Goal: Answer question/provide support

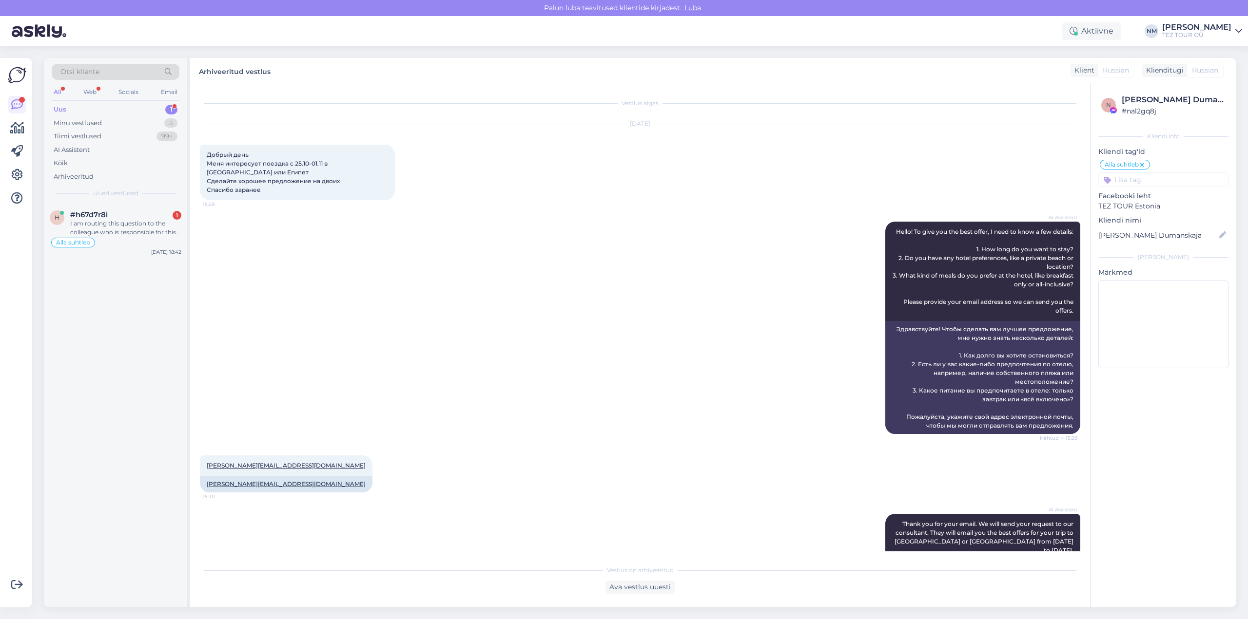
scroll to position [300, 0]
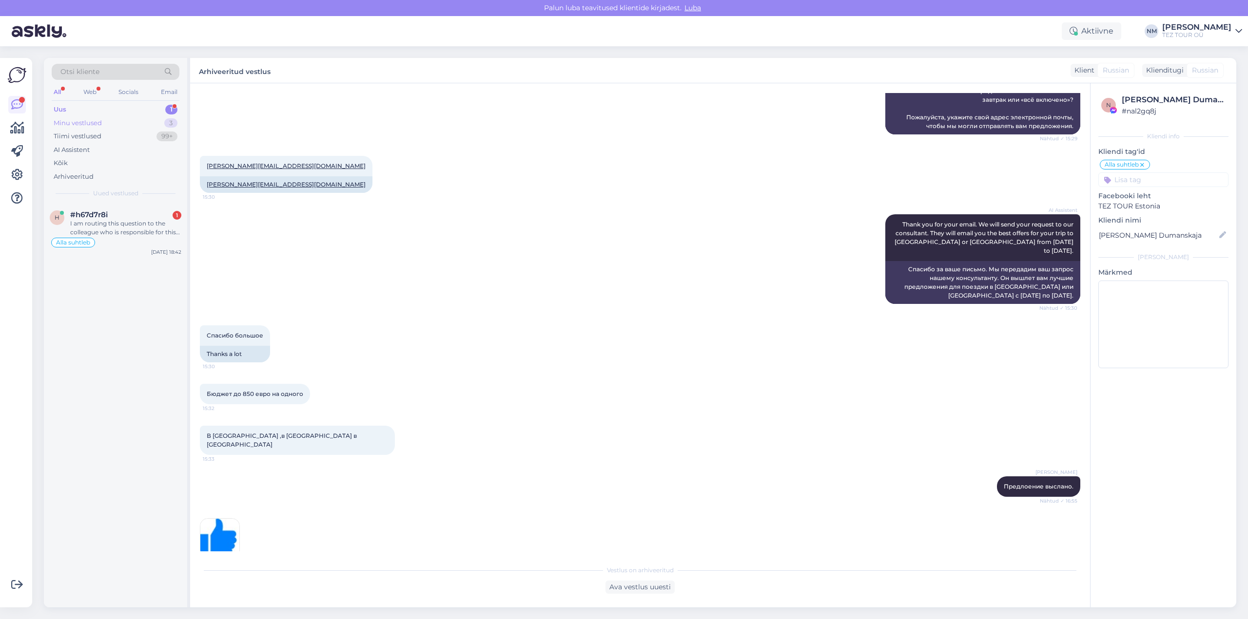
click at [172, 124] on div "3" at bounding box center [170, 123] width 13 height 10
click at [172, 109] on div "1" at bounding box center [171, 110] width 12 height 10
click at [143, 217] on div "#h67d7r8i" at bounding box center [125, 215] width 111 height 9
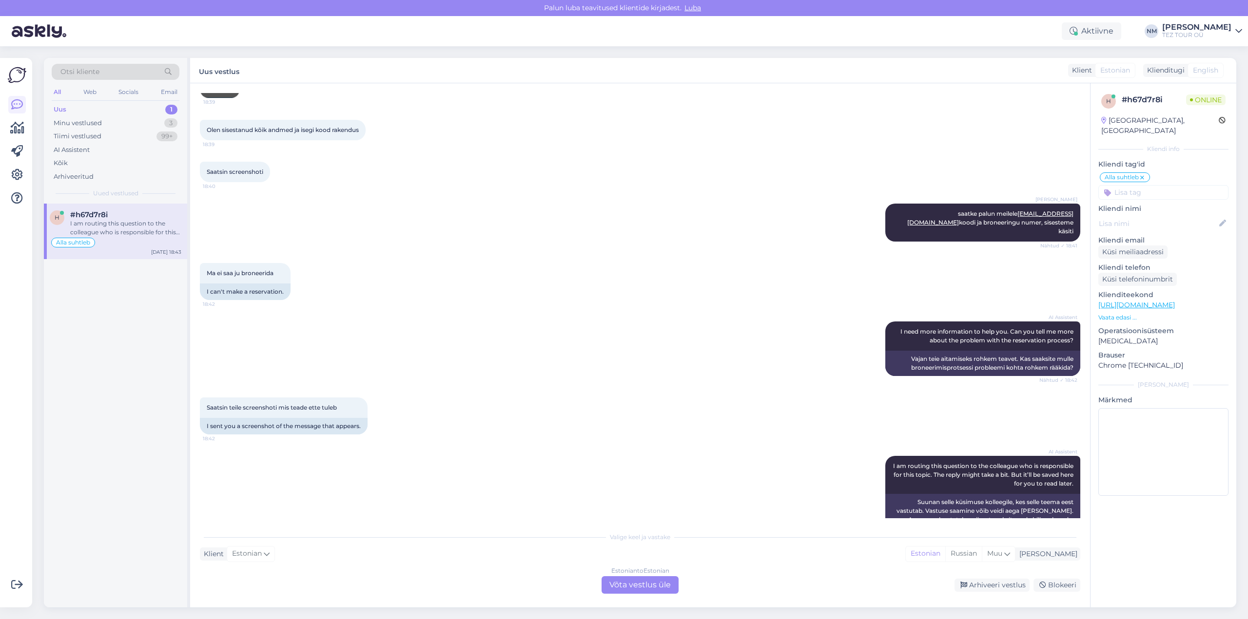
scroll to position [336, 0]
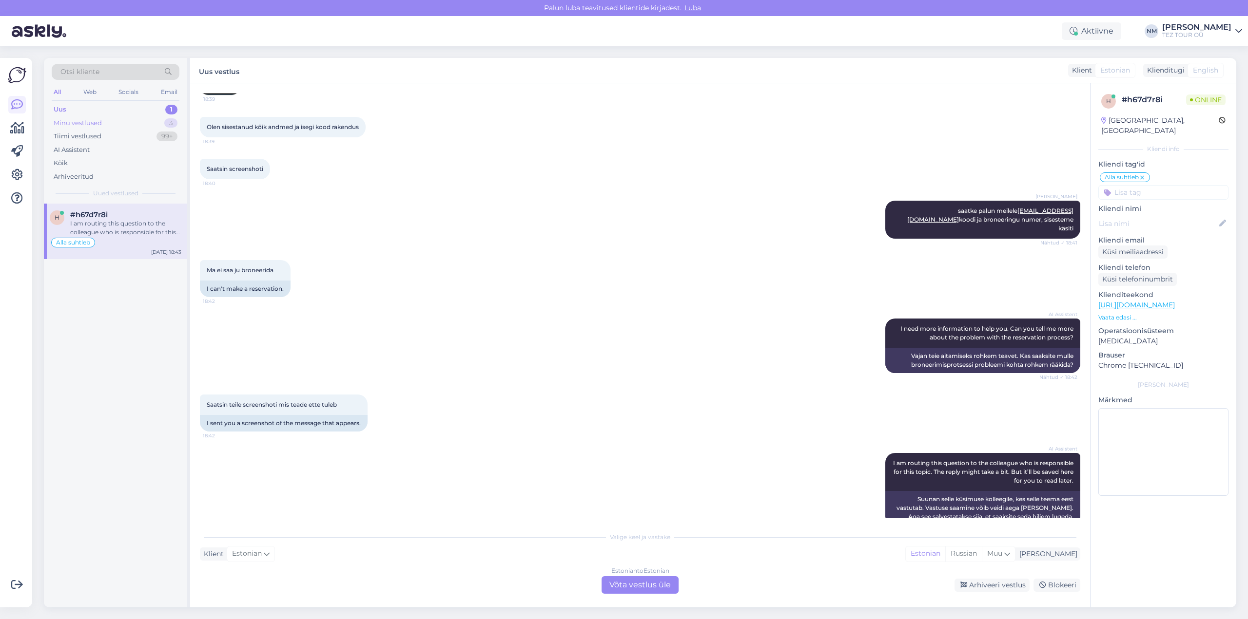
click at [173, 124] on div "3" at bounding box center [170, 123] width 13 height 10
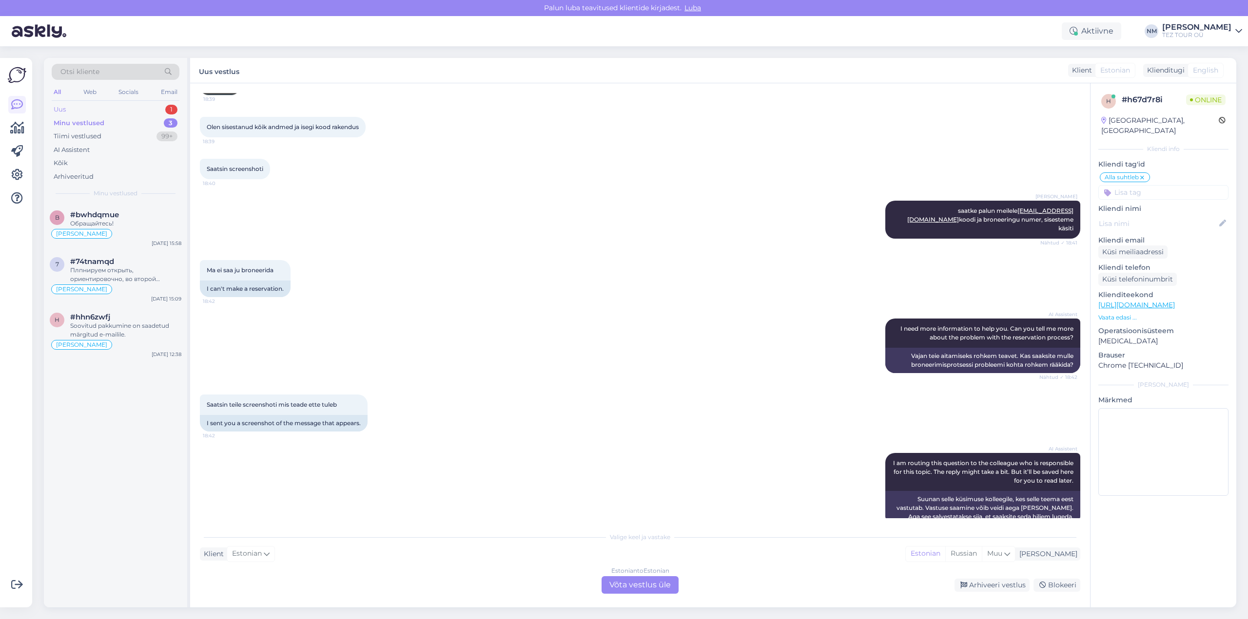
click at [171, 108] on div "1" at bounding box center [171, 110] width 12 height 10
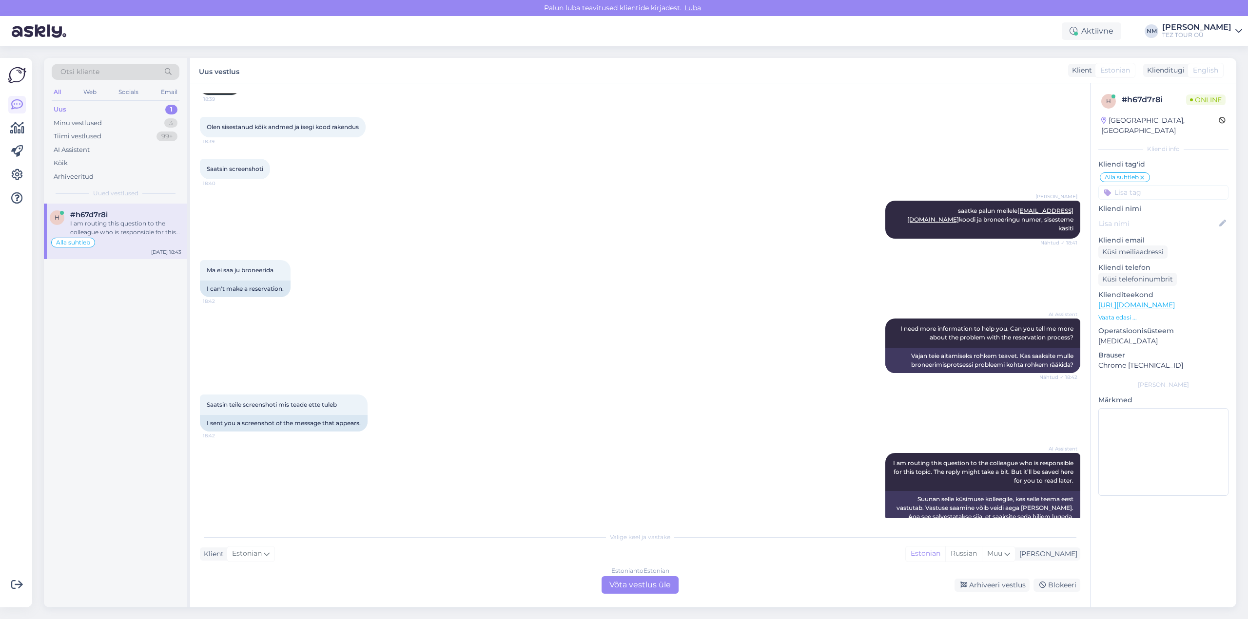
click at [162, 220] on div "I am routing this question to the colleague who is responsible for this topic. …" at bounding box center [125, 228] width 111 height 18
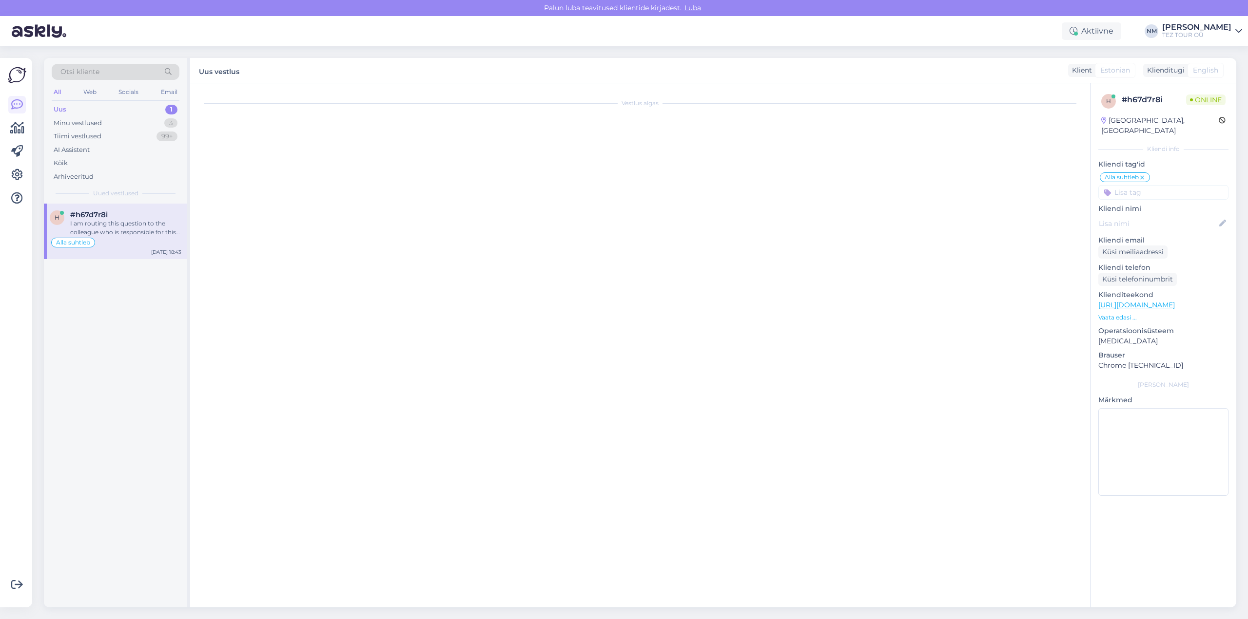
scroll to position [0, 0]
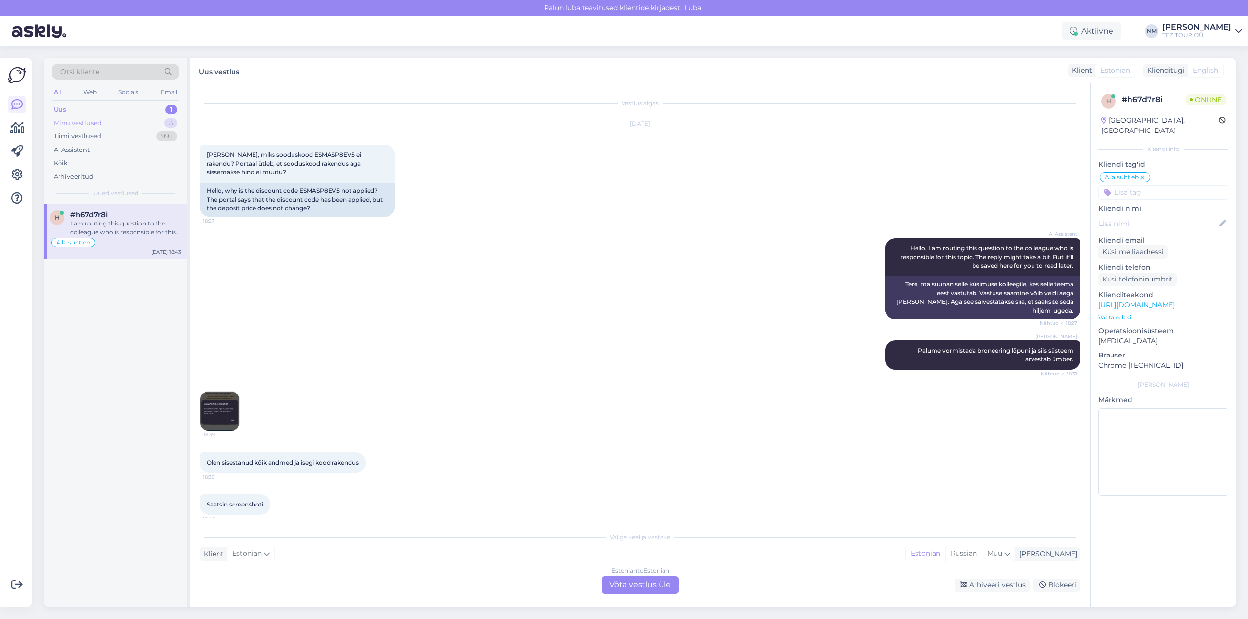
click at [169, 122] on div "3" at bounding box center [170, 123] width 13 height 10
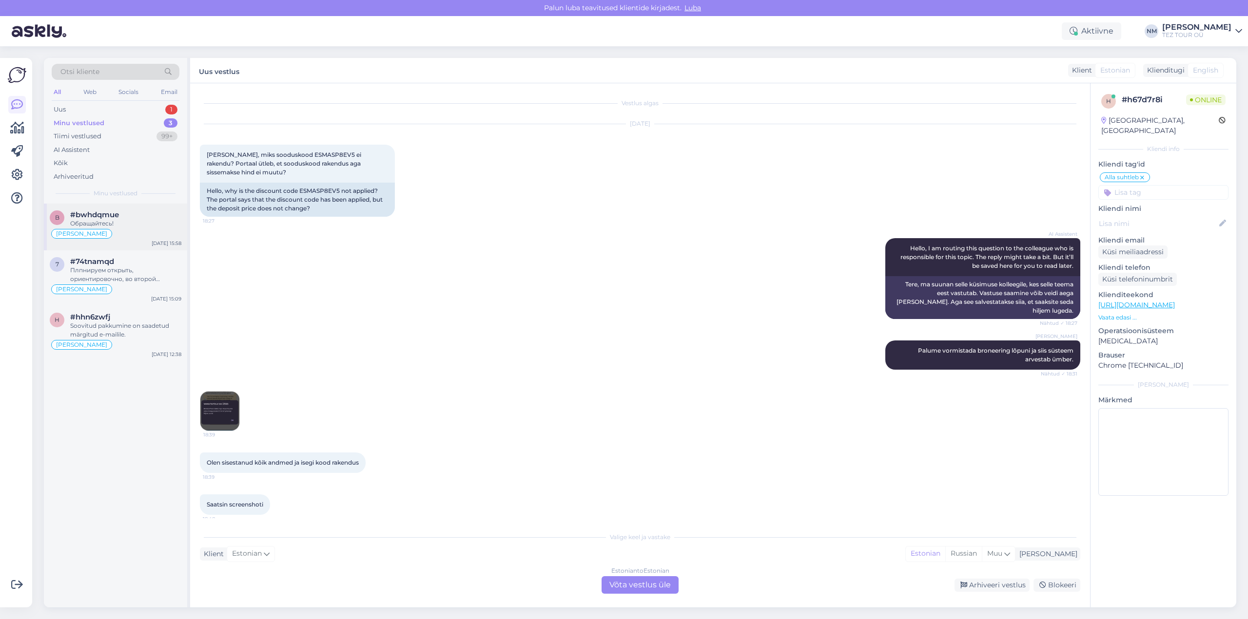
click at [155, 218] on div "#bwhdqmue" at bounding box center [125, 215] width 111 height 9
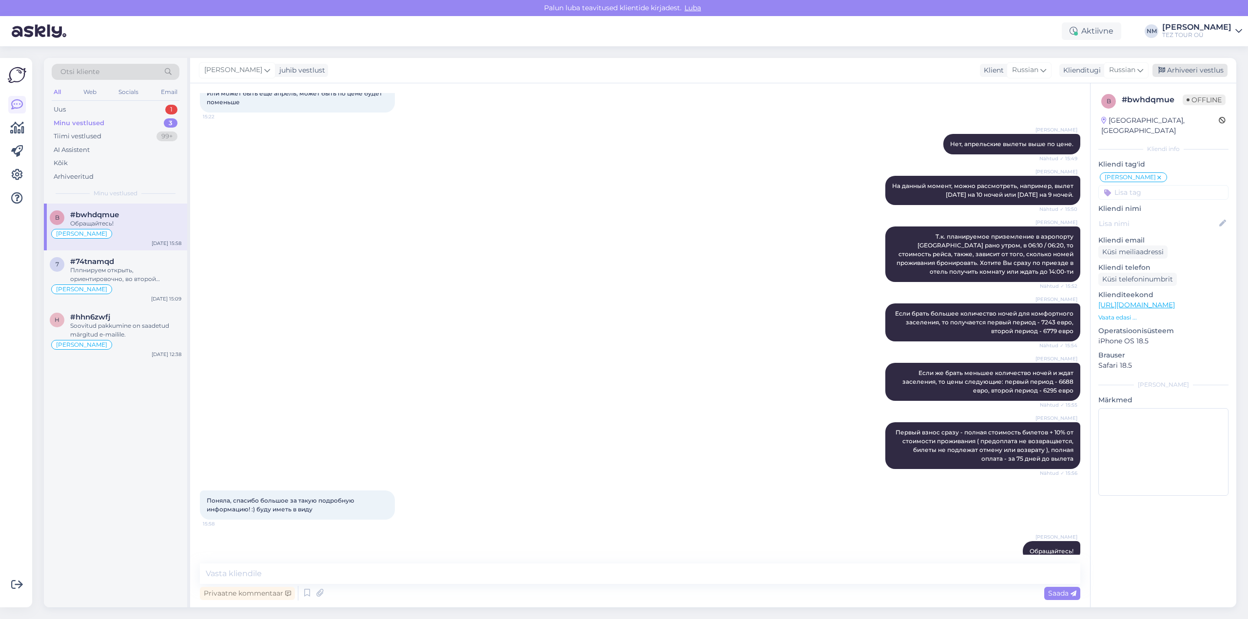
click at [1189, 70] on div "Arhiveeri vestlus" at bounding box center [1189, 70] width 75 height 13
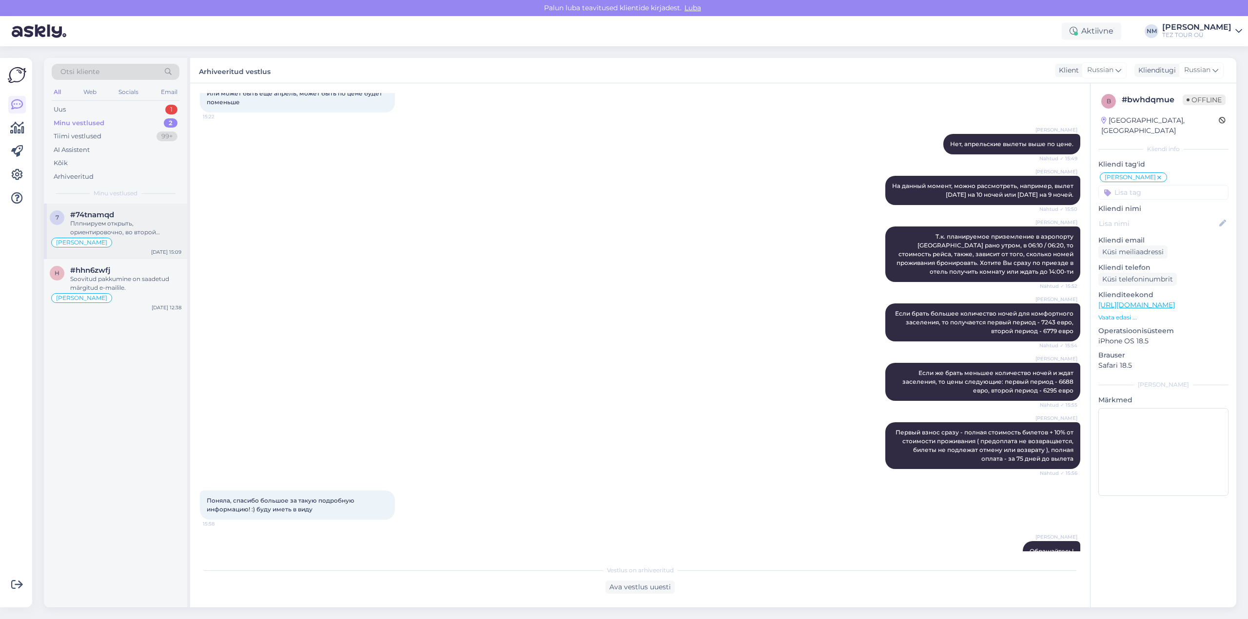
click at [130, 223] on div "Плпнируем открыть, ориентировочно, во второй половине сентября." at bounding box center [125, 228] width 111 height 18
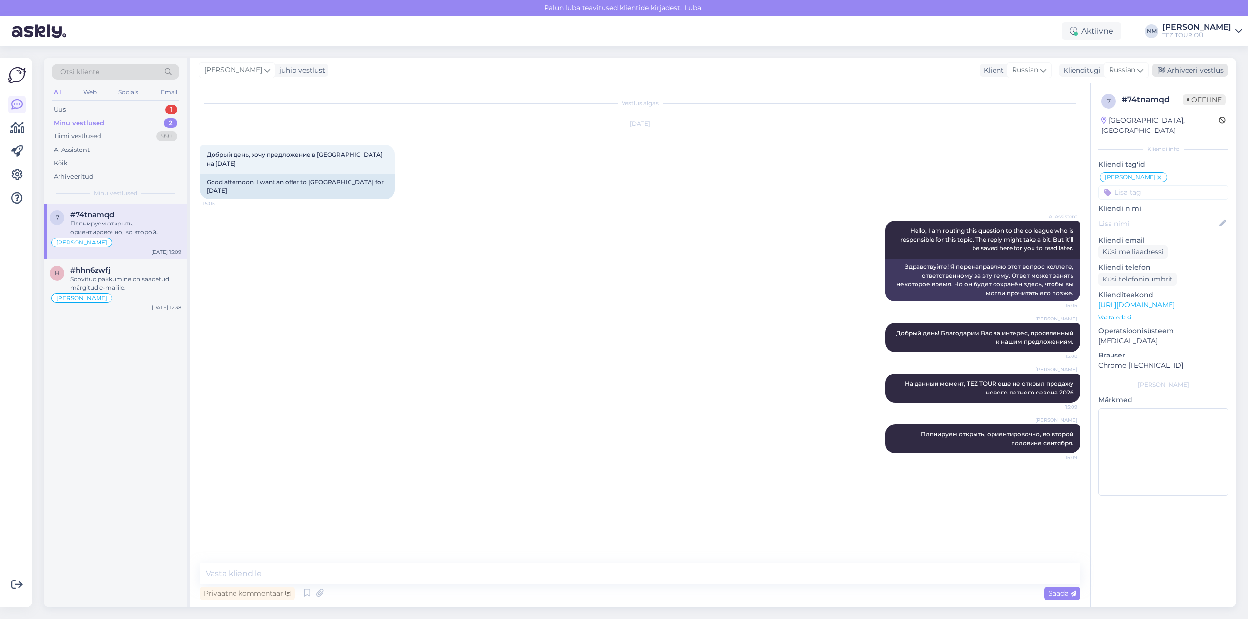
click at [1202, 71] on div "Arhiveeri vestlus" at bounding box center [1189, 70] width 75 height 13
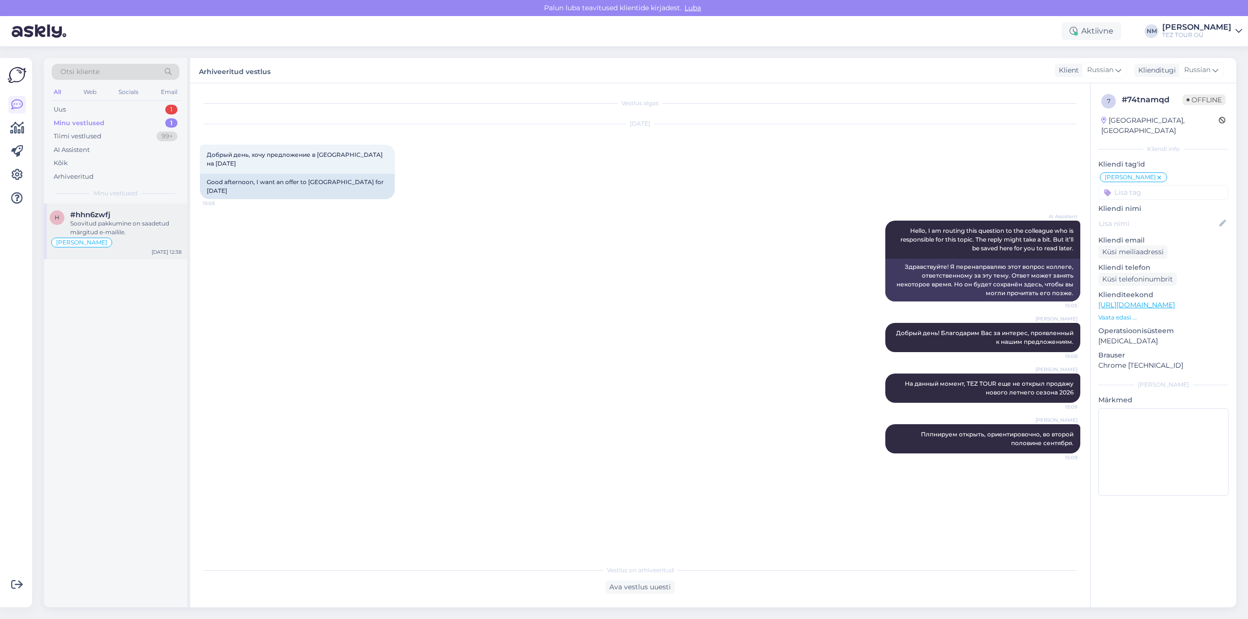
click at [127, 223] on div "Soovitud pakkumine on saadetud märgitud e-mailile." at bounding box center [125, 228] width 111 height 18
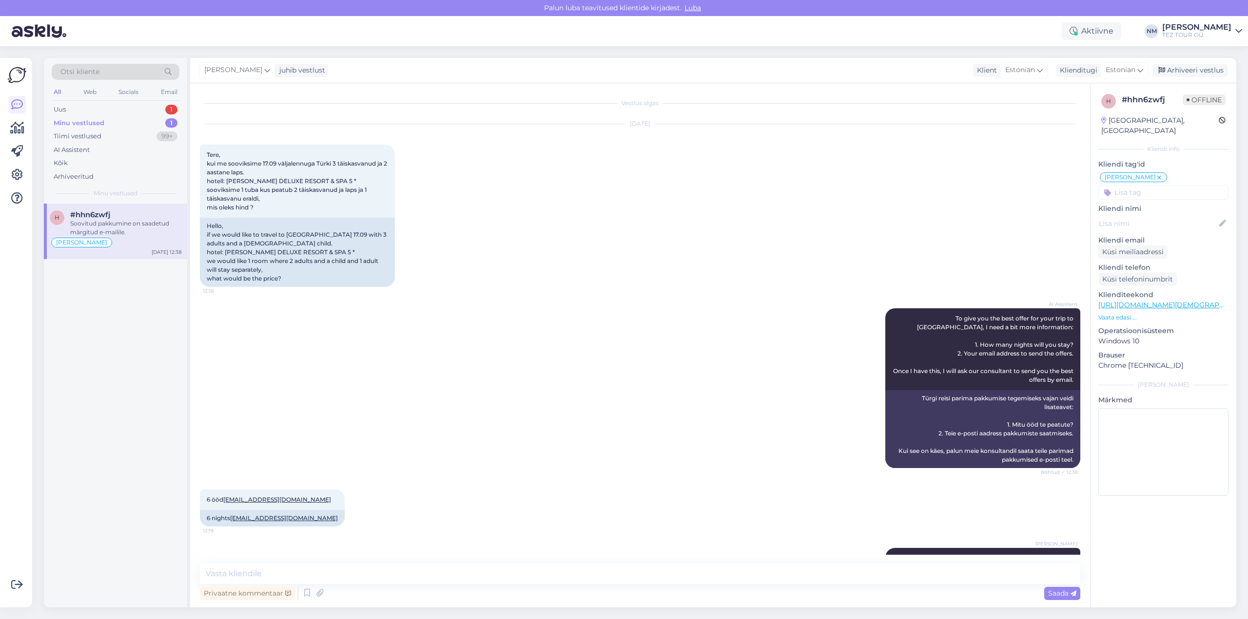
scroll to position [93, 0]
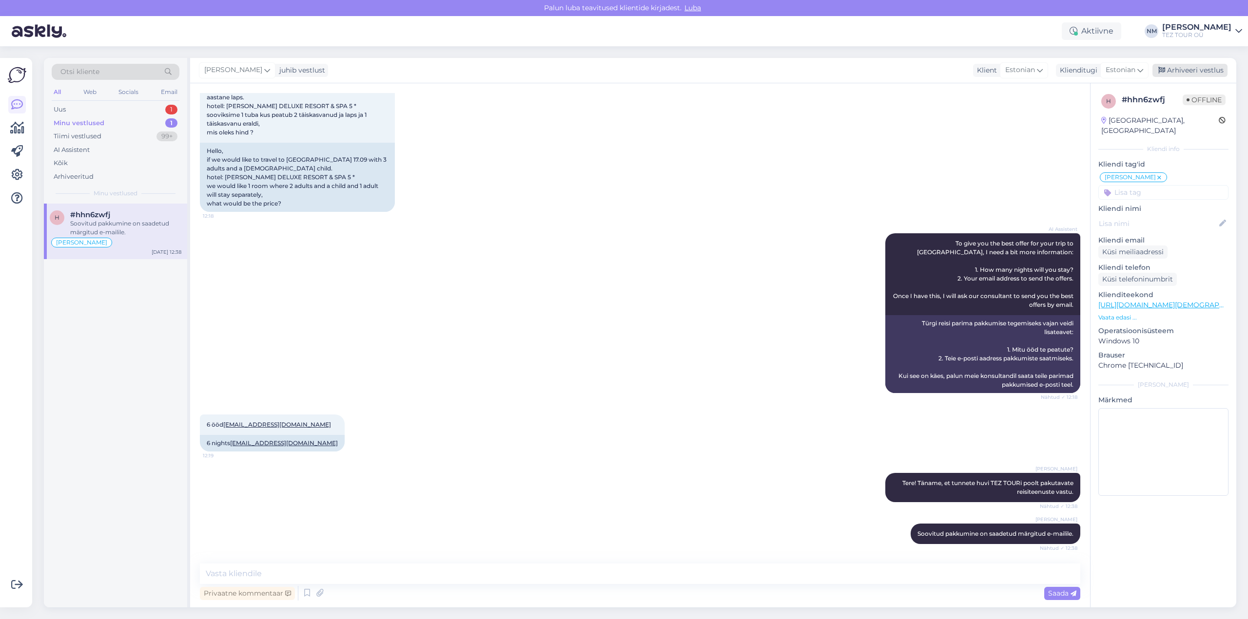
click at [1188, 70] on div "Arhiveeri vestlus" at bounding box center [1189, 70] width 75 height 13
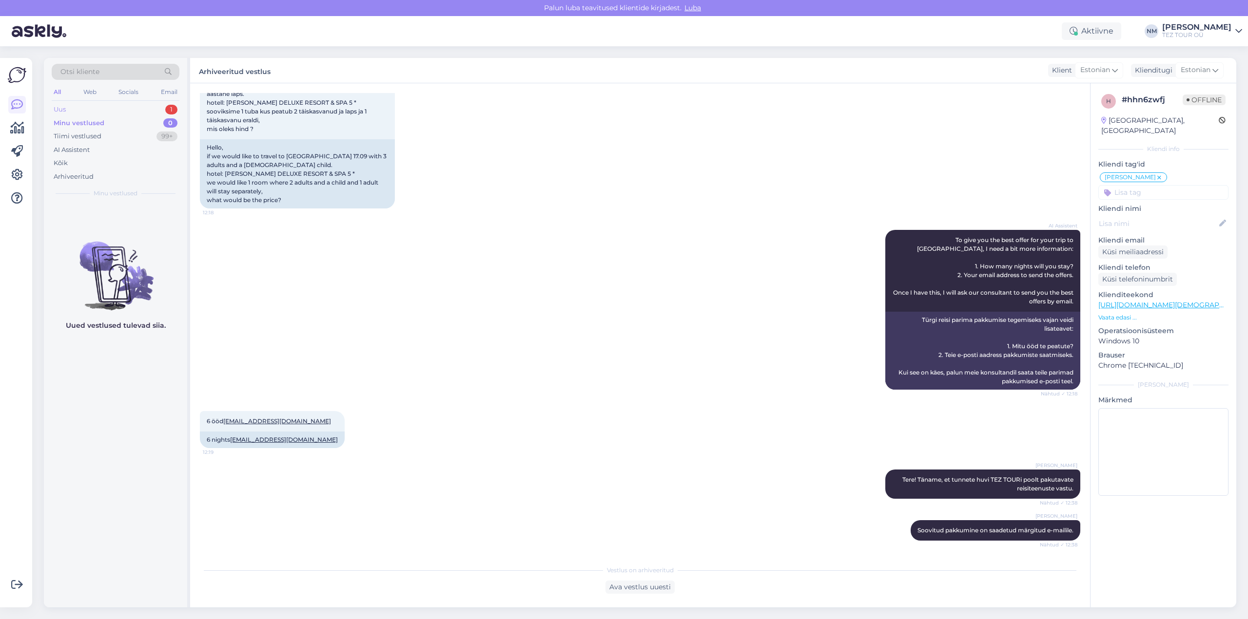
click at [171, 110] on div "1" at bounding box center [171, 110] width 12 height 10
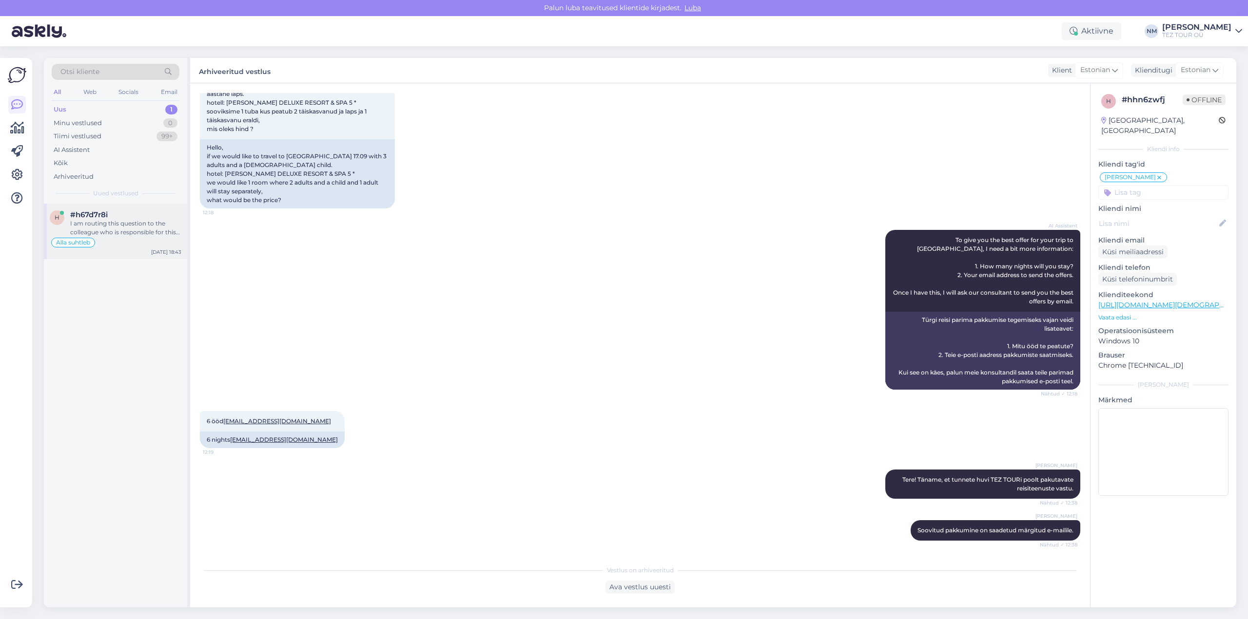
click at [138, 226] on div "I am routing this question to the colleague who is responsible for this topic. …" at bounding box center [125, 228] width 111 height 18
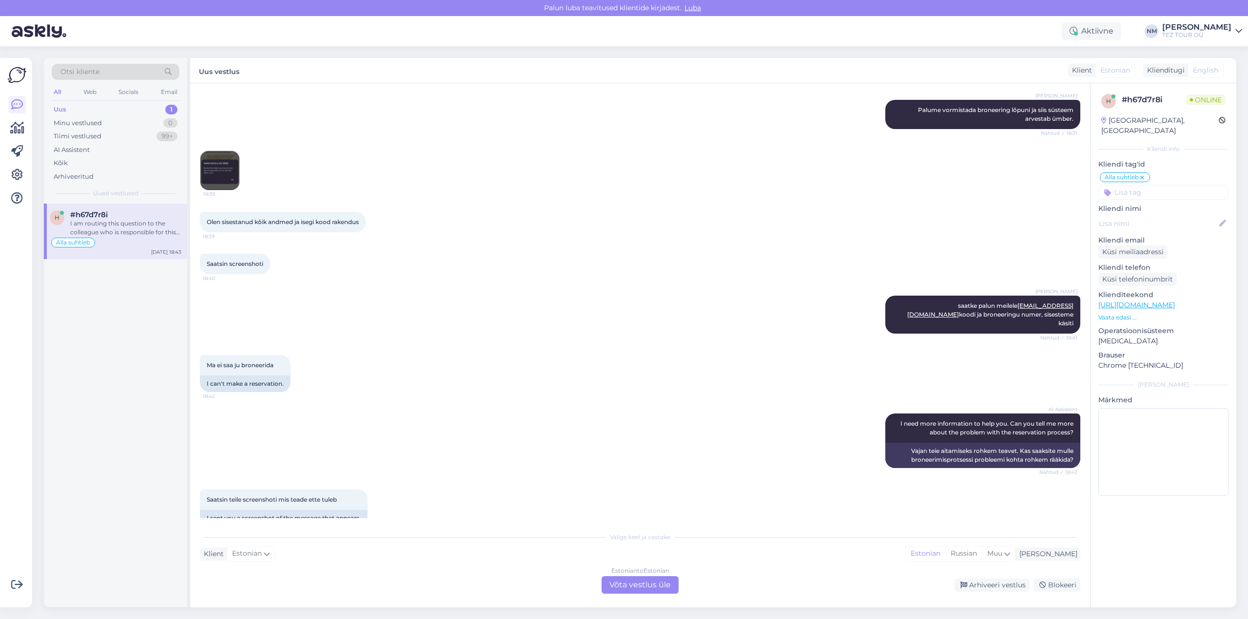
scroll to position [141, 0]
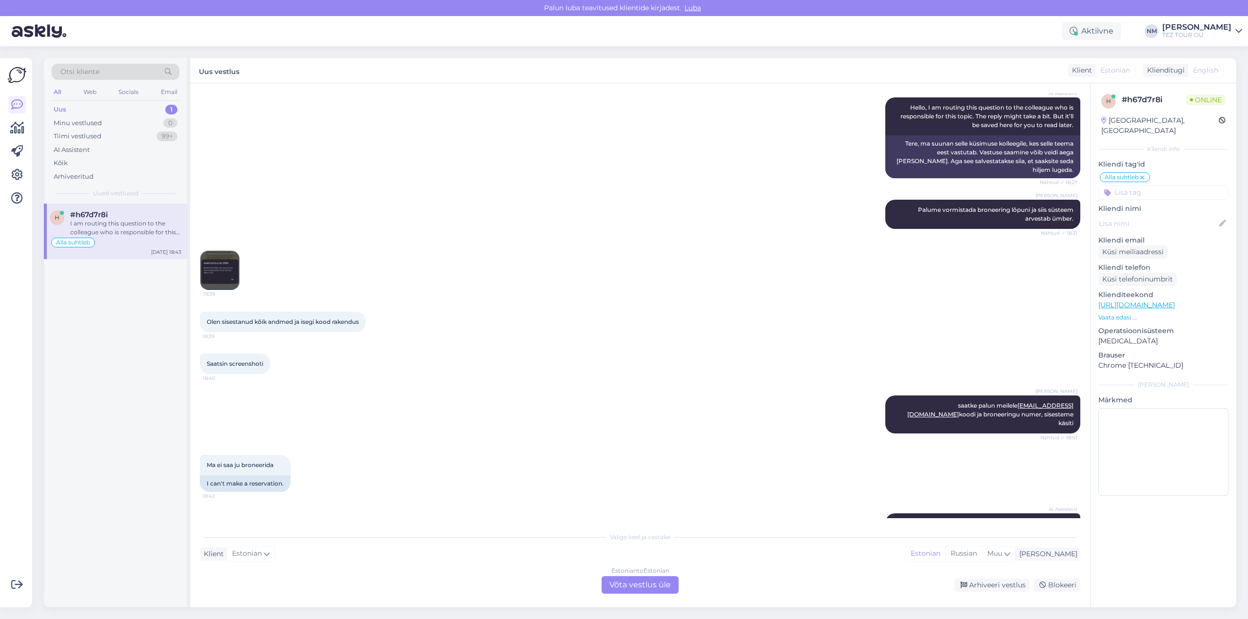
click at [210, 263] on img at bounding box center [219, 270] width 39 height 39
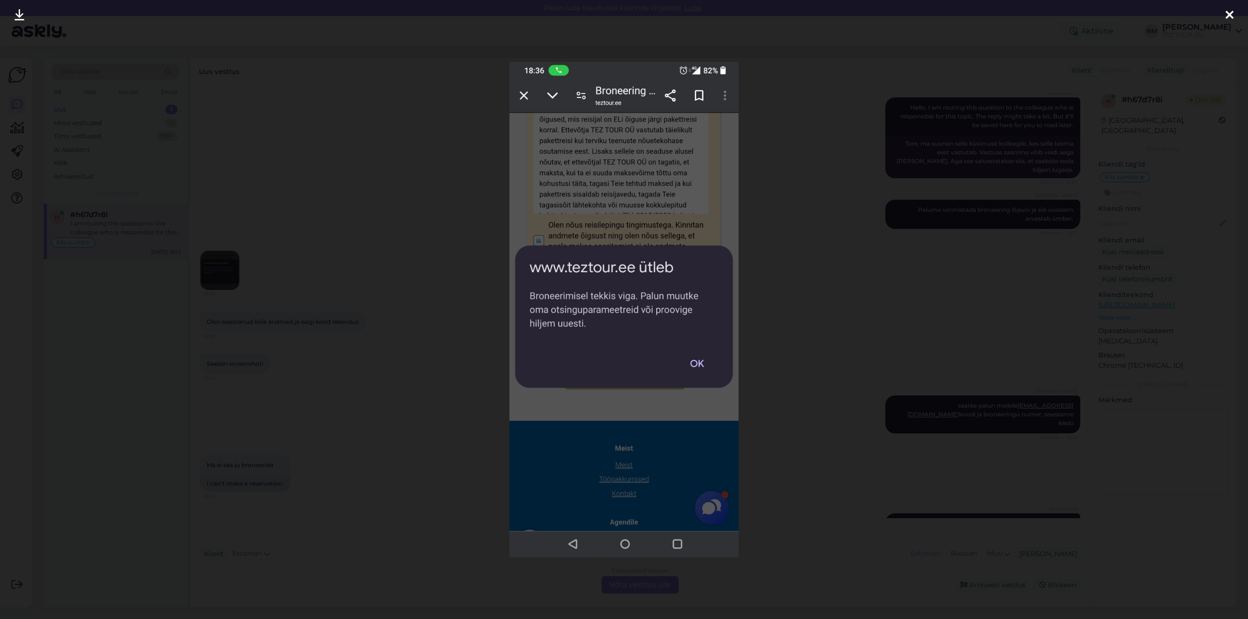
click at [1229, 12] on icon at bounding box center [1229, 15] width 8 height 13
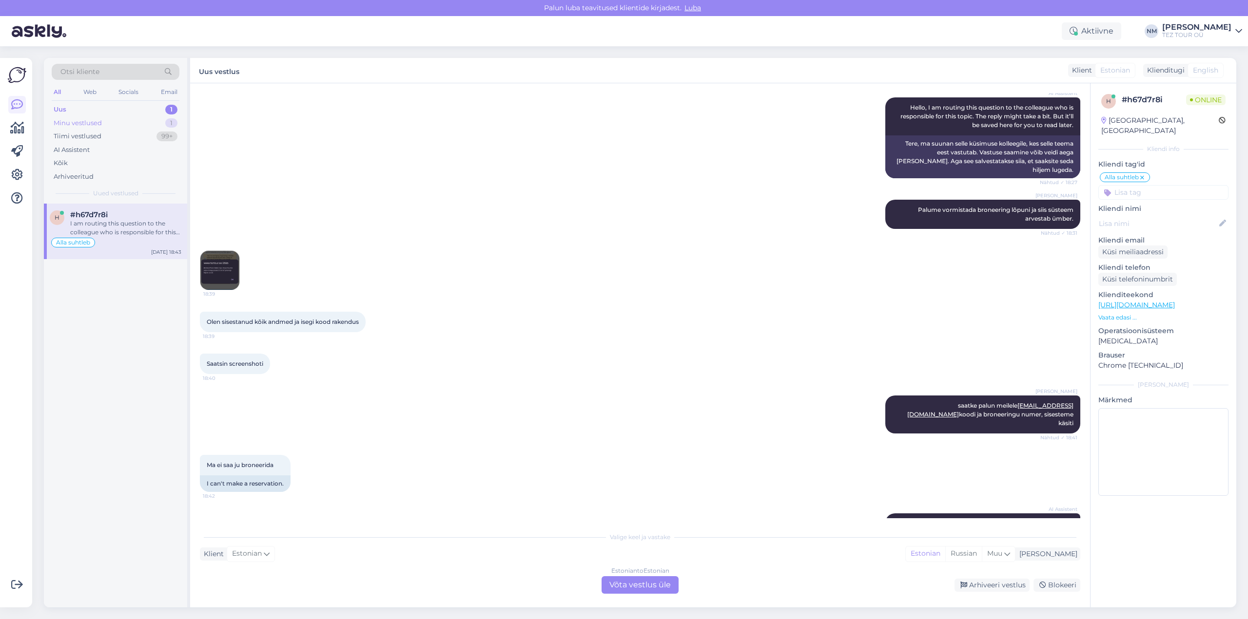
click at [173, 123] on div "1" at bounding box center [171, 123] width 12 height 10
click at [147, 222] on div "5 või 6 oktoober" at bounding box center [125, 223] width 111 height 9
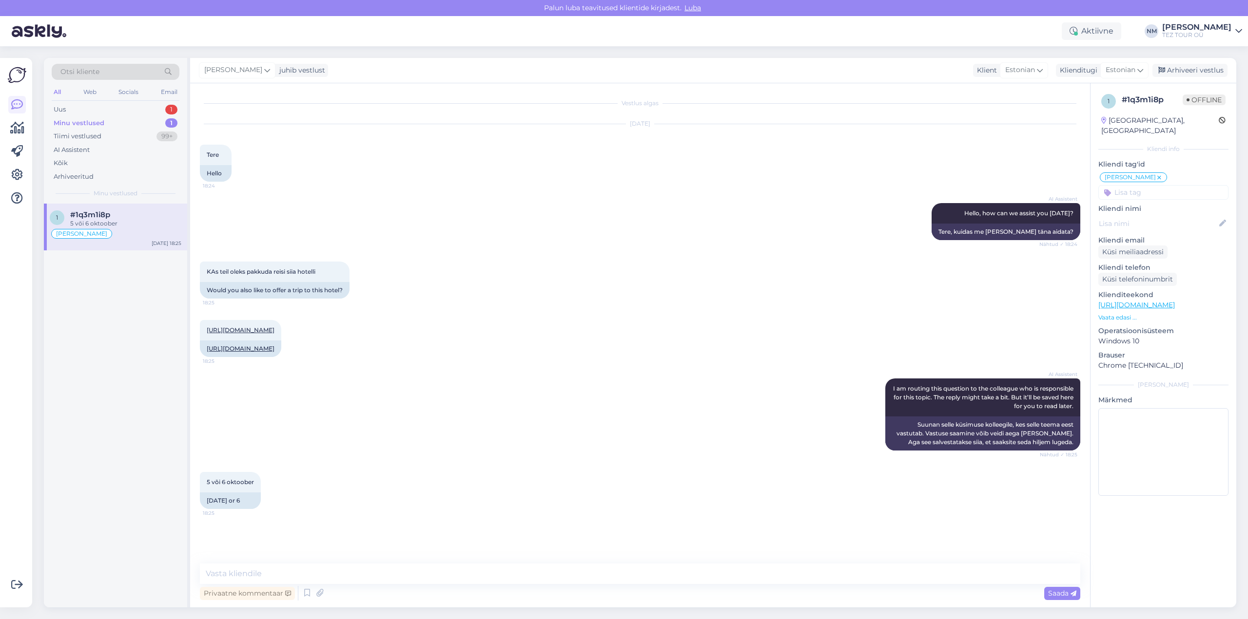
scroll to position [0, 0]
click at [171, 110] on div "1" at bounding box center [171, 110] width 12 height 10
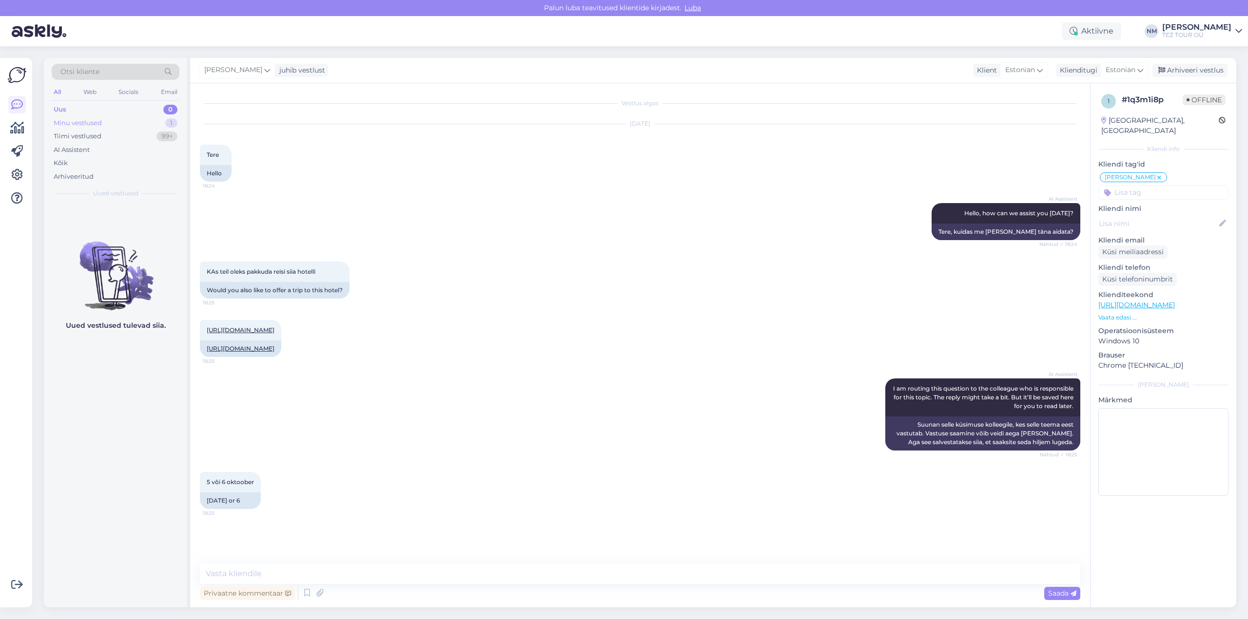
click at [170, 124] on div "1" at bounding box center [171, 123] width 12 height 10
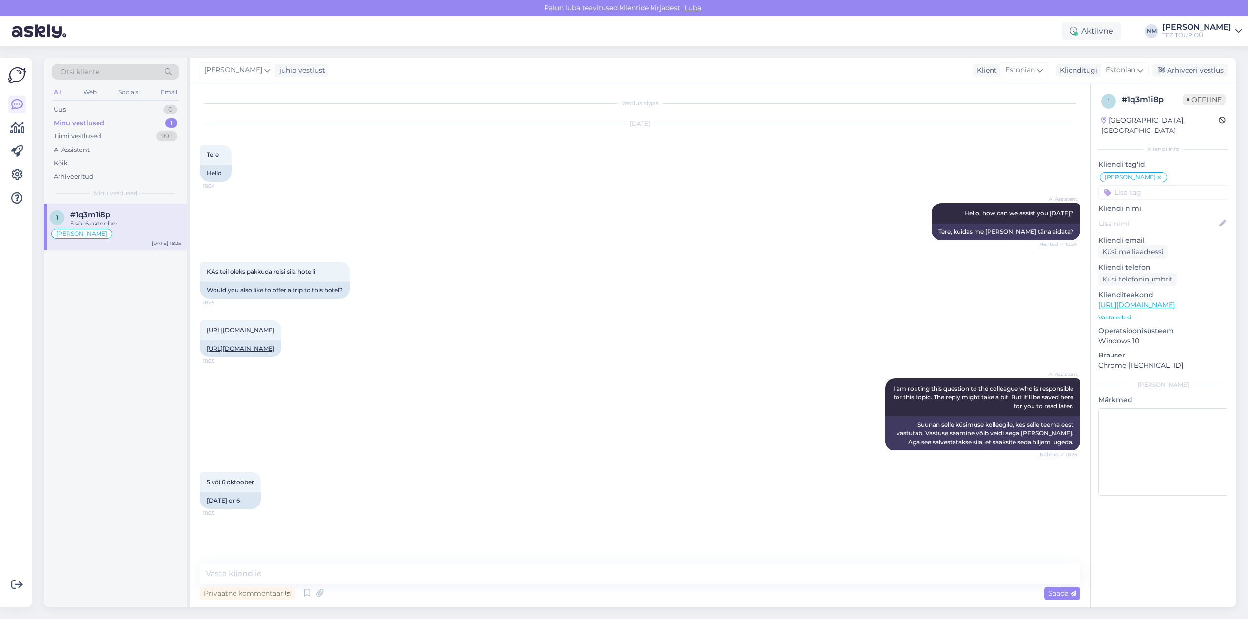
click at [141, 225] on div "5 või 6 oktoober" at bounding box center [125, 223] width 111 height 9
click at [268, 332] on link "[URL][DOMAIN_NAME]" at bounding box center [241, 329] width 68 height 7
click at [225, 574] on textarea at bounding box center [640, 574] width 880 height 20
paste textarea "Täname, et tunnete huvi TEZ TOURi poolt pakutavate reisiteenuste vastu."
type textarea "Tere! Täname, et tunnete huvi TEZ TOURi poolt pakutavate reisiteenuste vastu."
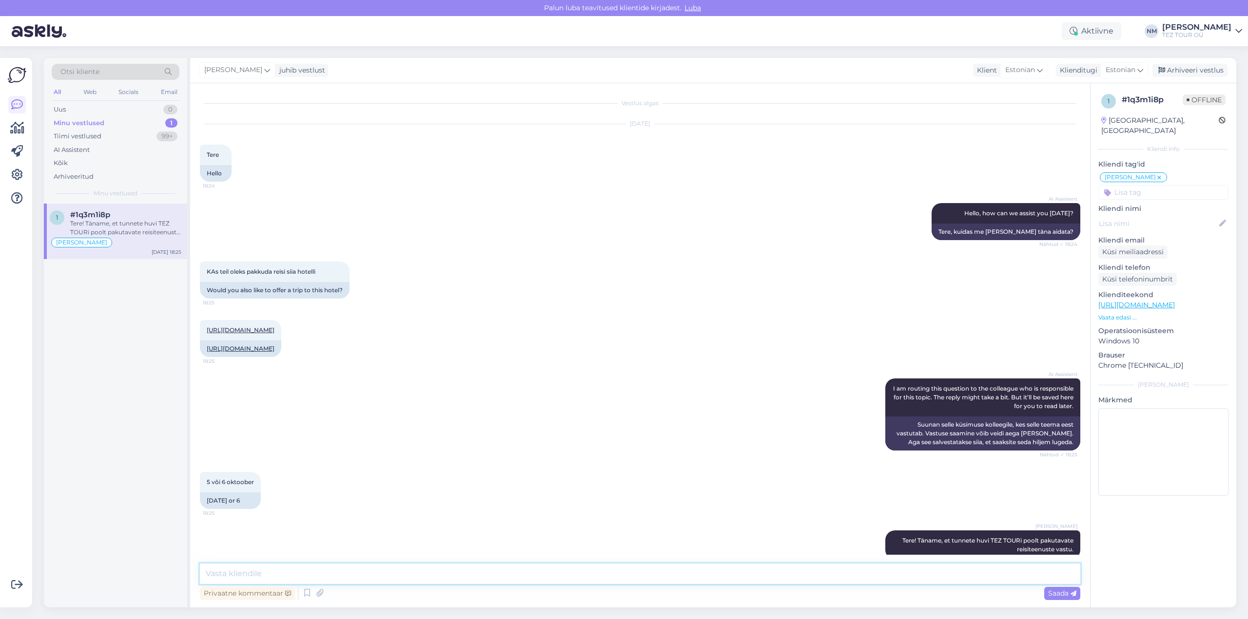
scroll to position [33, 0]
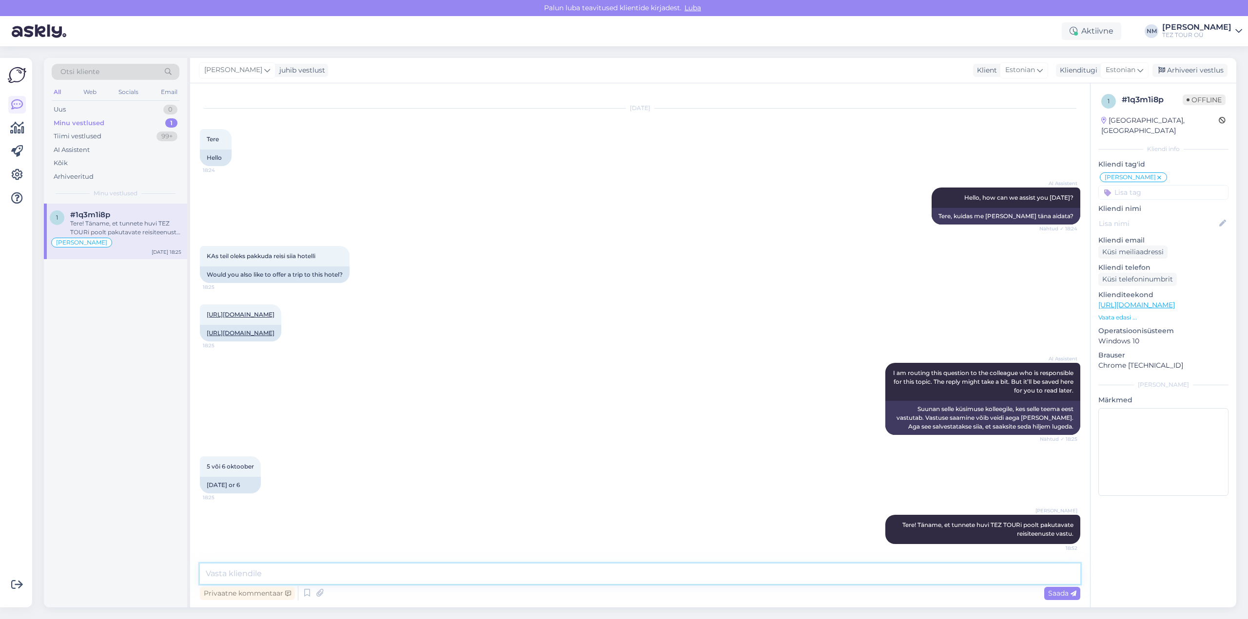
click at [239, 576] on textarea at bounding box center [640, 574] width 880 height 20
type textarea "Kahjuks [PERSON_NAME] poolt valitud hotell ei ole TEZ TOUR´i koostööpartner."
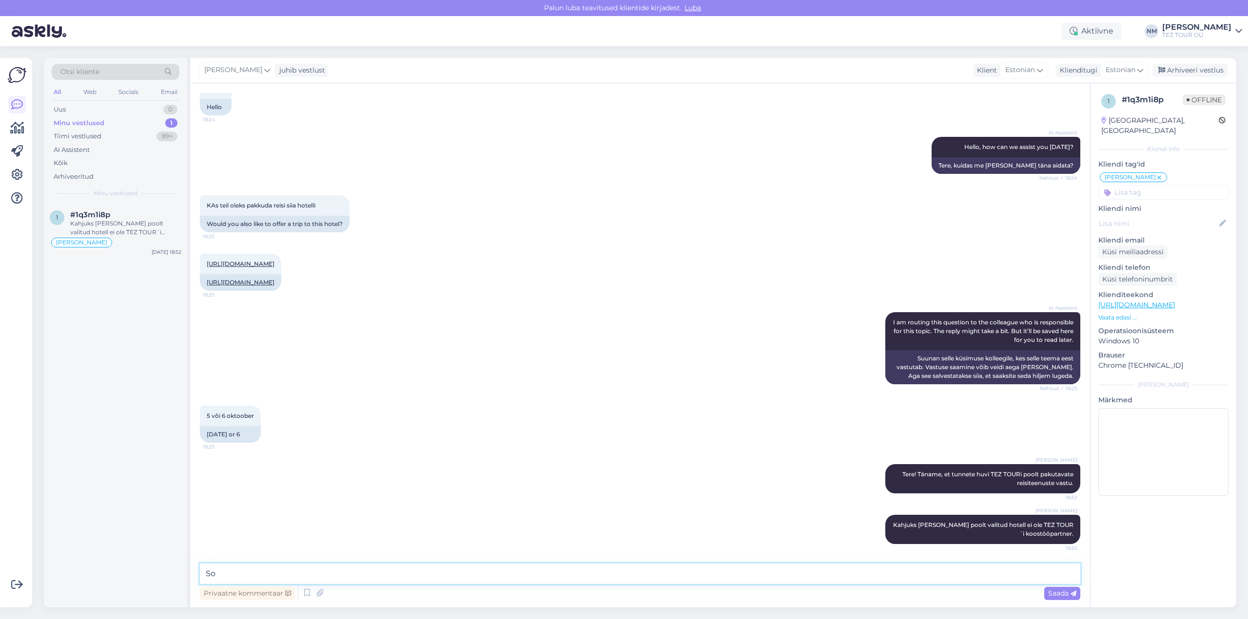
type textarea "S"
click at [218, 573] on textarea at bounding box center [640, 574] width 880 height 20
type textarea "Kas saame pakkuda mingi teise hotelli alternatiivina?"
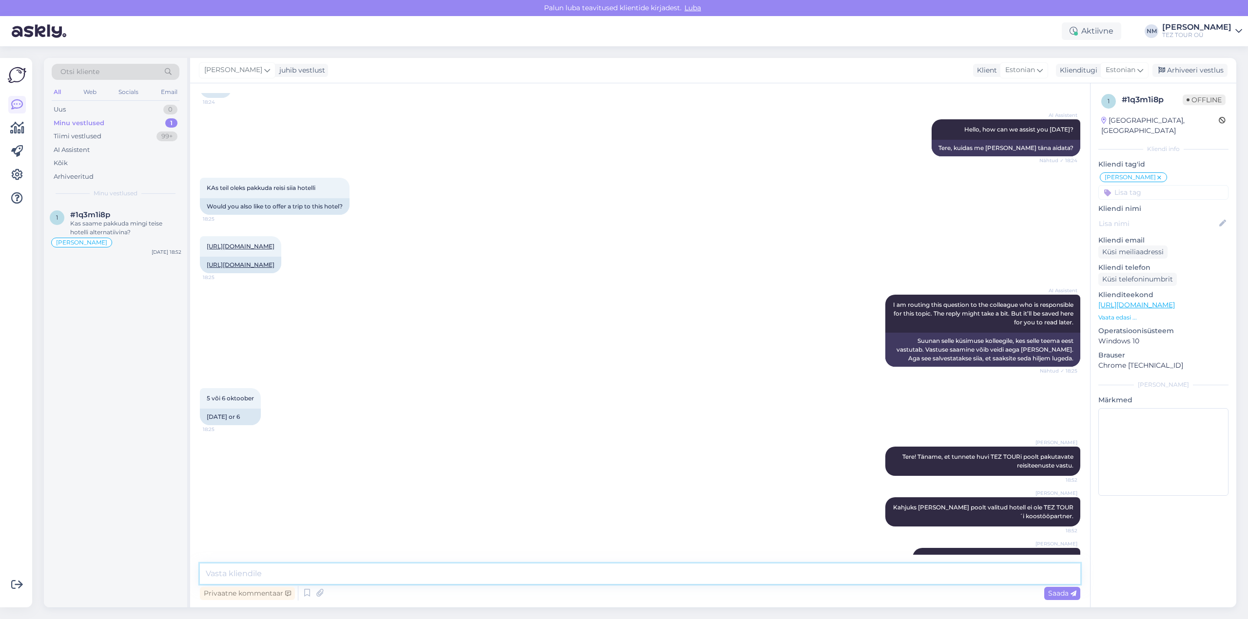
scroll to position [126, 0]
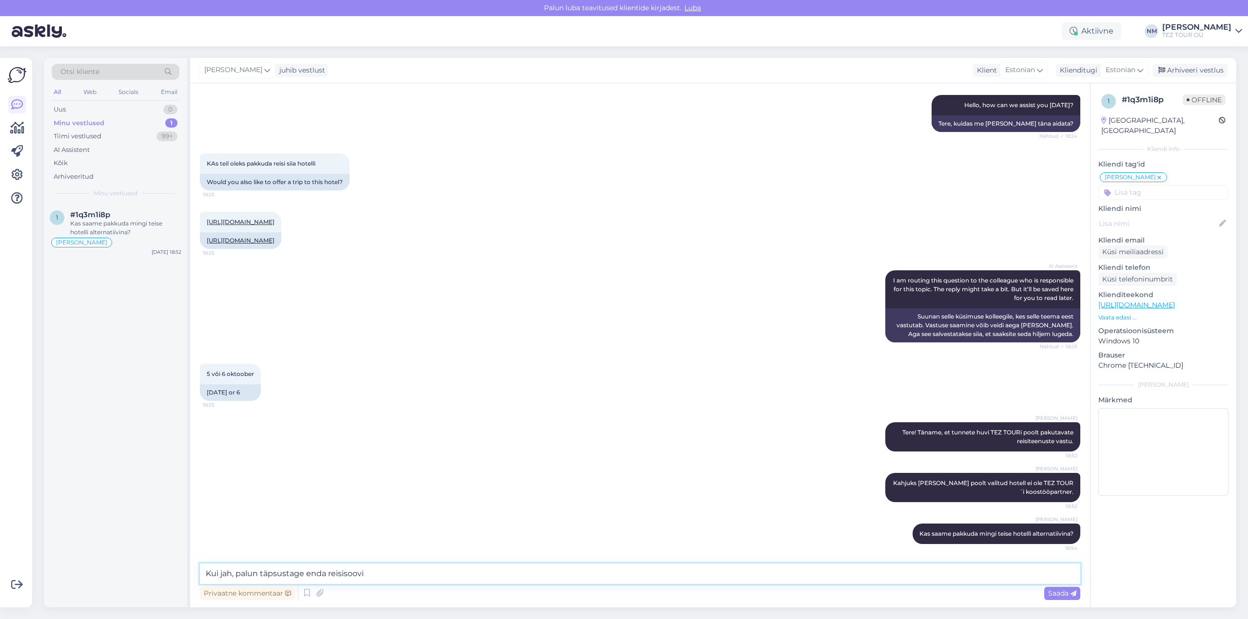
type textarea "Kui jah, palun täpsustage enda reisisoovi:"
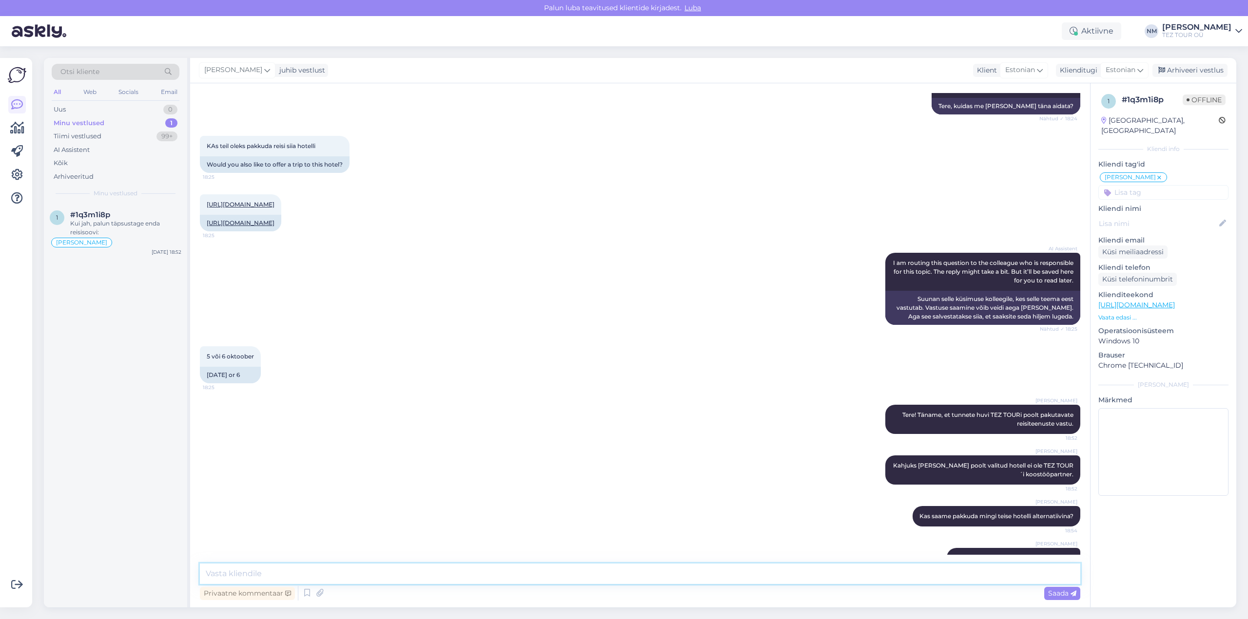
scroll to position [168, 0]
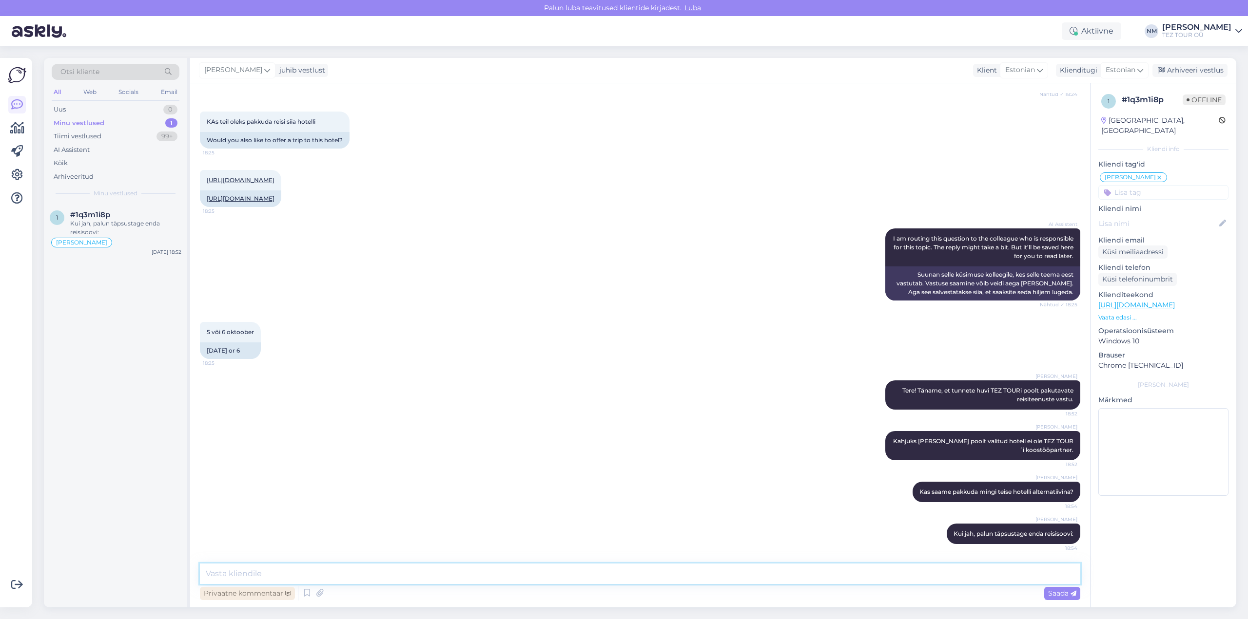
paste textarea "mitmeks ööks plaanite reisida. - Mitu inimest soovib reisile minna. Kui reisiva…"
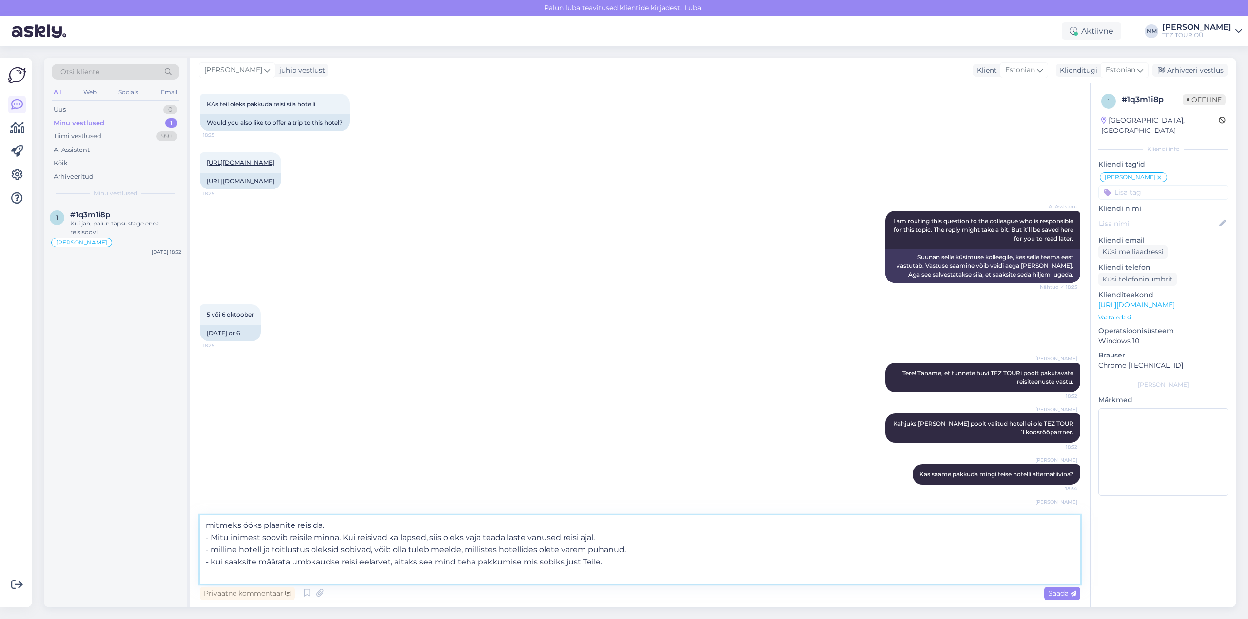
click at [205, 526] on textarea "mitmeks ööks plaanite reisida. - Mitu inimest soovib reisile minna. Kui reisiva…" at bounding box center [640, 550] width 880 height 69
type textarea "- mitmeks ööks plaanite reisida. - Mitu inimest soovib reisile minna. Kui reisi…"
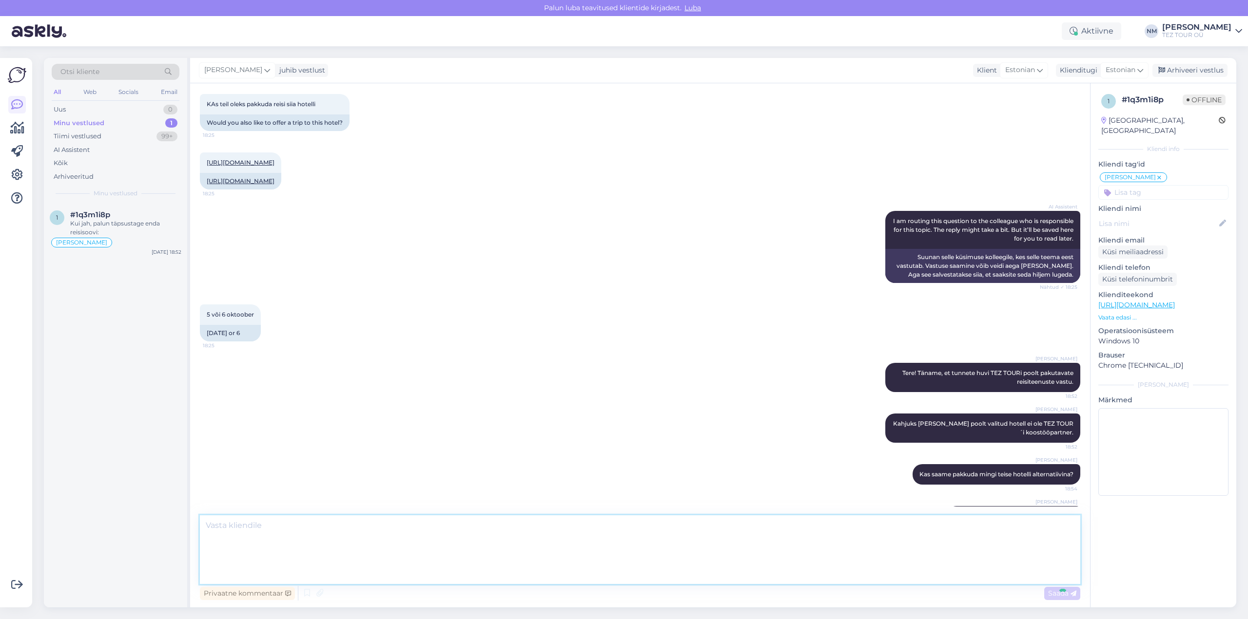
scroll to position [262, 0]
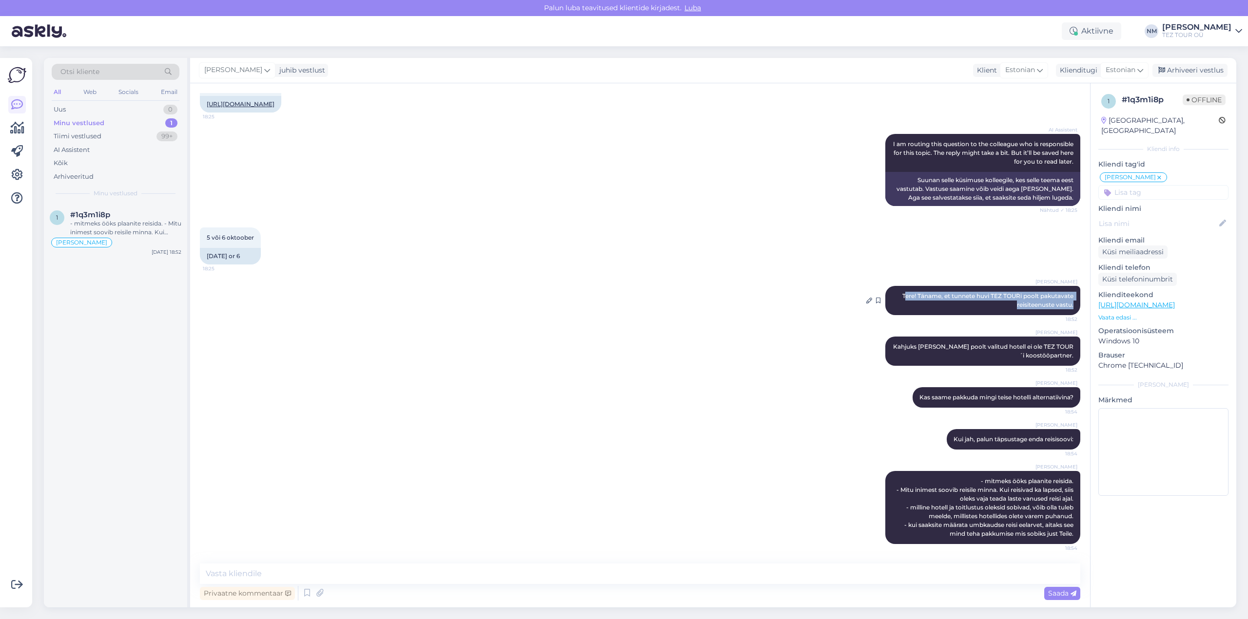
drag, startPoint x: 894, startPoint y: 296, endPoint x: 1066, endPoint y: 304, distance: 172.2
click at [1066, 304] on div "[PERSON_NAME] Tere! Täname, et tunnete huvi TEZ TOURi poolt pakutavate reisitee…" at bounding box center [982, 300] width 195 height 29
copy span "ere! Täname, et tunnete huvi TEZ TOURi poolt pakutavate reisiteenuste vastu."
drag, startPoint x: 919, startPoint y: 345, endPoint x: 1067, endPoint y: 355, distance: 148.5
click at [1067, 355] on div "[PERSON_NAME] Kahjuks [PERSON_NAME] poolt valitud hotell ei ole TEZ TOUR´i koos…" at bounding box center [982, 351] width 195 height 29
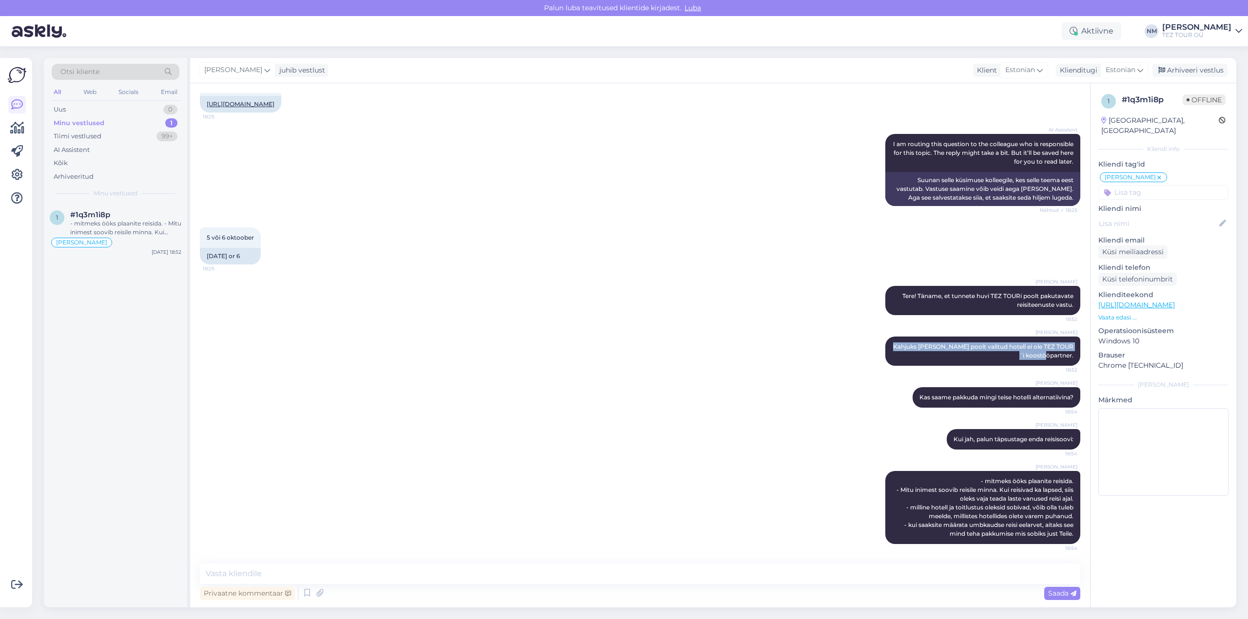
copy span "Kahjuks [PERSON_NAME] poolt valitud hotell ei ole TEZ TOUR´i koostööpartner."
click at [953, 439] on span "Kui jah, palun täpsustage enda reisisoovi:" at bounding box center [1013, 439] width 120 height 7
drag, startPoint x: 909, startPoint y: 397, endPoint x: 1067, endPoint y: 396, distance: 157.9
click at [1067, 396] on div "[PERSON_NAME] Kas saame pakkuda mingi teise hotelli alternatiivina? 18:54" at bounding box center [996, 397] width 168 height 20
copy span "Kas saame pakkuda mingi teise hotelli alternatiivina?"
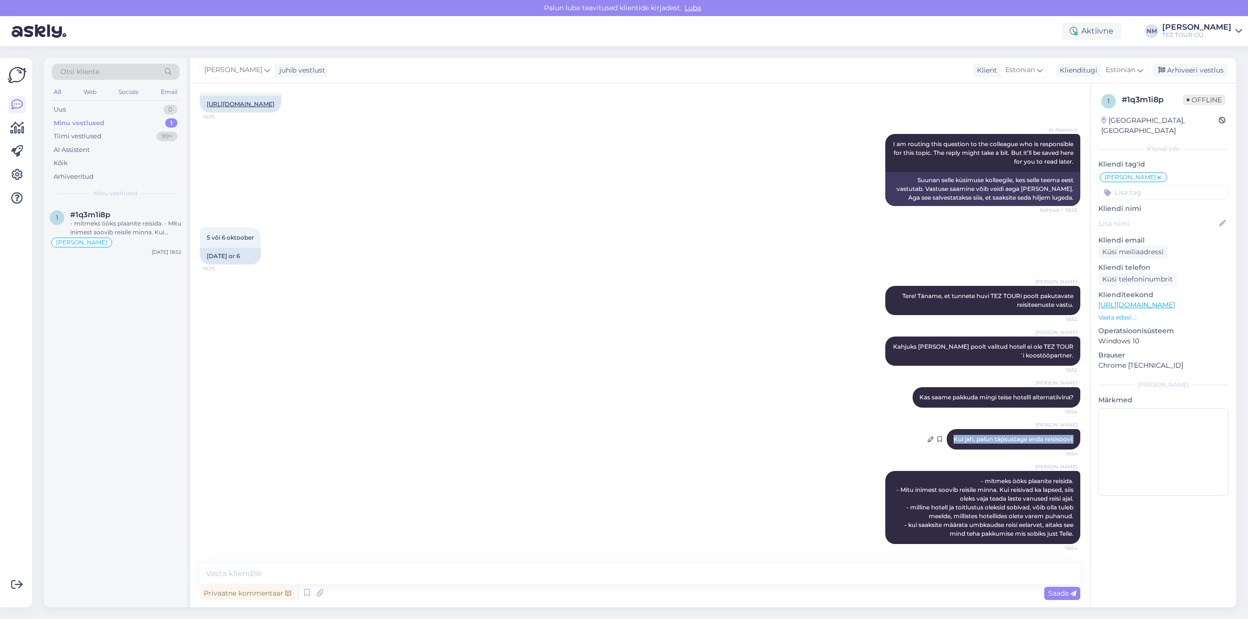
drag, startPoint x: 951, startPoint y: 439, endPoint x: 1068, endPoint y: 442, distance: 116.5
click at [1068, 442] on div "[PERSON_NAME] Kui jah, palun täpsustage enda reisisoovi: 18:54" at bounding box center [1013, 439] width 134 height 20
click at [973, 444] on div "[PERSON_NAME] Kui jah, palun täpsustage enda reisisoovi: 18:54" at bounding box center [1013, 439] width 134 height 20
